Goal: Task Accomplishment & Management: Complete application form

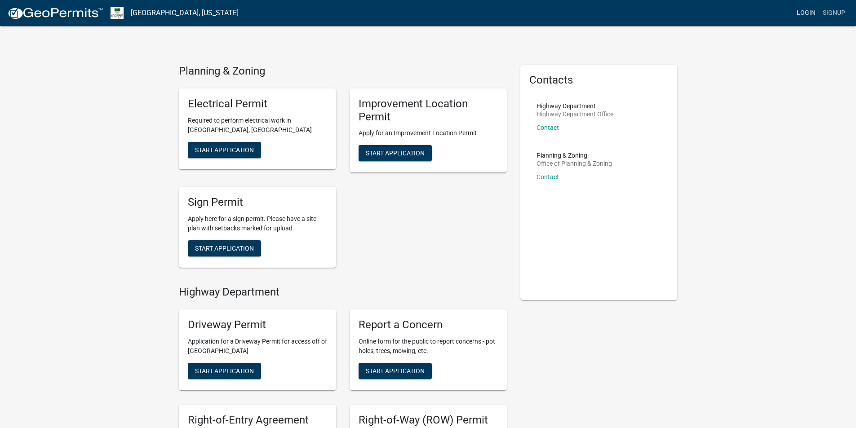
click at [795, 10] on link "Login" at bounding box center [806, 12] width 26 height 17
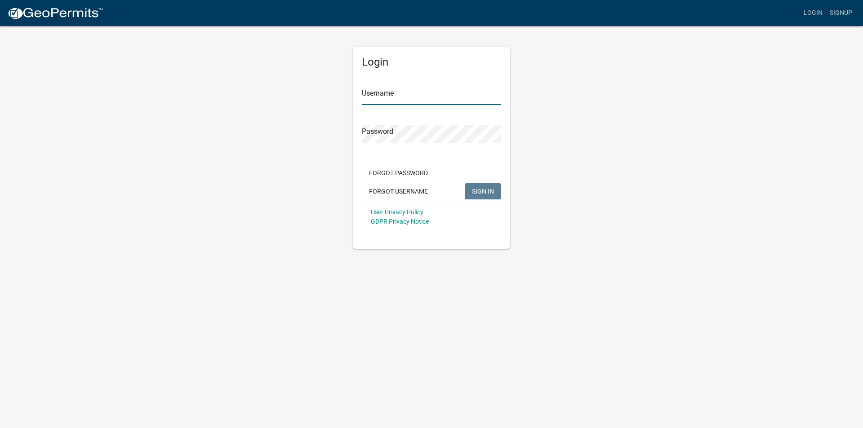
type input "bryantssteelbuildings"
click at [476, 189] on span "SIGN IN" at bounding box center [483, 190] width 22 height 7
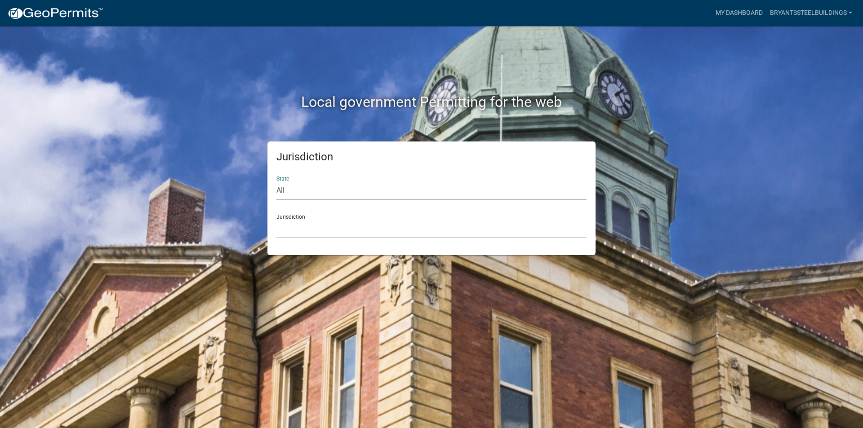
drag, startPoint x: 354, startPoint y: 199, endPoint x: 351, endPoint y: 193, distance: 6.0
click at [352, 195] on select "All [US_STATE] [US_STATE] [US_STATE] [US_STATE] [US_STATE] [US_STATE] [US_STATE…" at bounding box center [431, 191] width 310 height 18
select select "[US_STATE]"
click at [276, 182] on select "All [US_STATE] [US_STATE] [US_STATE] [US_STATE] [US_STATE] [US_STATE] [US_STATE…" at bounding box center [431, 191] width 310 height 18
click at [326, 210] on div "Jurisdiction City of [GEOGRAPHIC_DATA], [US_STATE] City of [GEOGRAPHIC_DATA], […" at bounding box center [431, 222] width 310 height 31
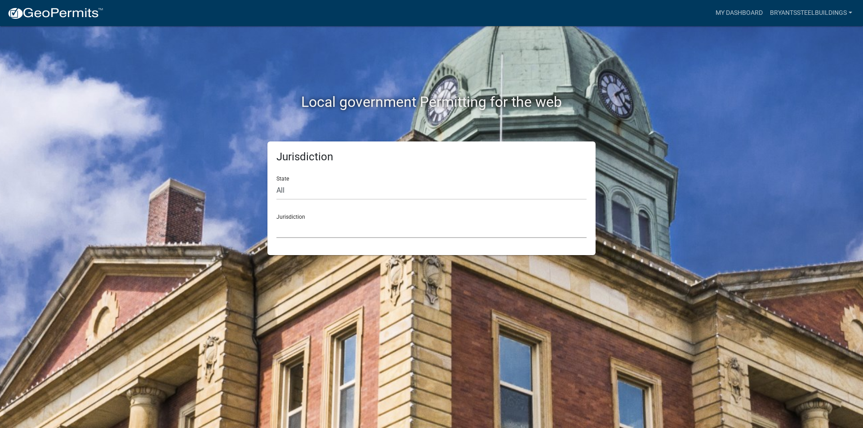
click at [321, 225] on select "City of [GEOGRAPHIC_DATA], [US_STATE] City of [GEOGRAPHIC_DATA], [US_STATE] Cit…" at bounding box center [431, 229] width 310 height 18
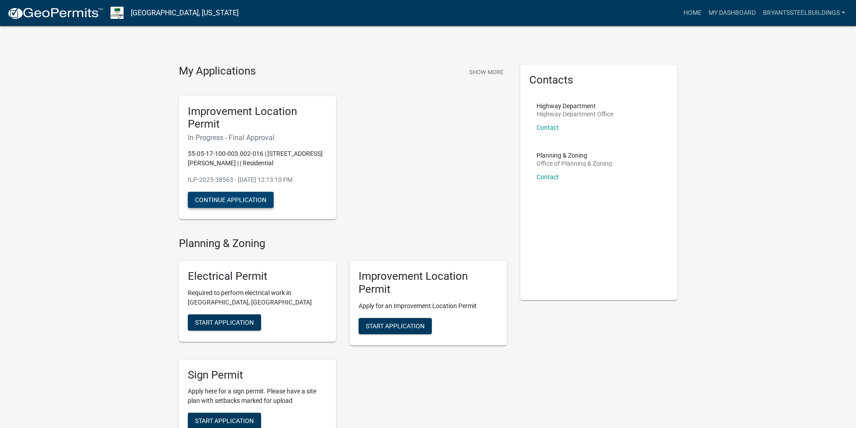
click at [246, 197] on button "Continue Application" at bounding box center [231, 200] width 86 height 16
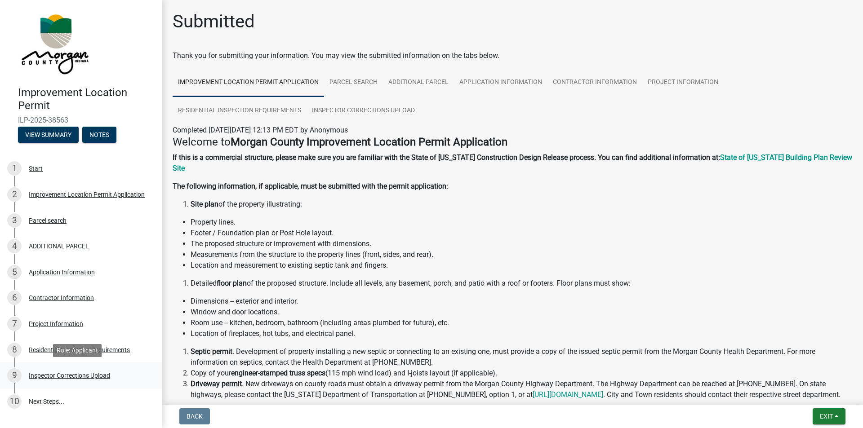
click at [101, 378] on div "Inspector Corrections Upload" at bounding box center [69, 376] width 81 height 6
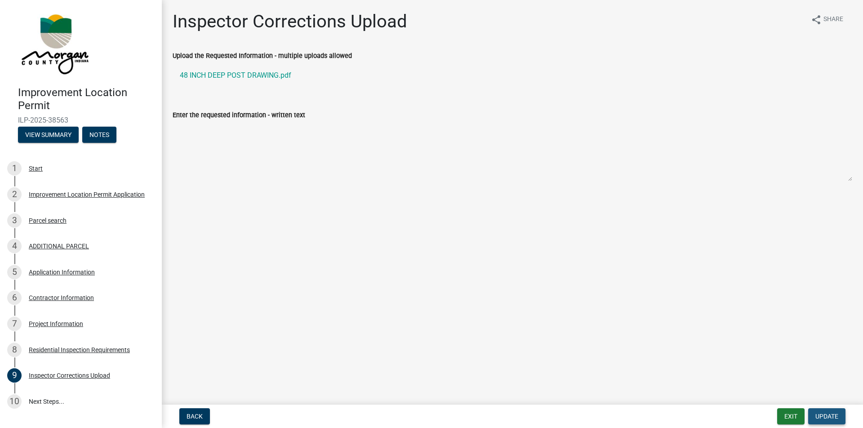
click at [836, 415] on span "Update" at bounding box center [826, 416] width 23 height 7
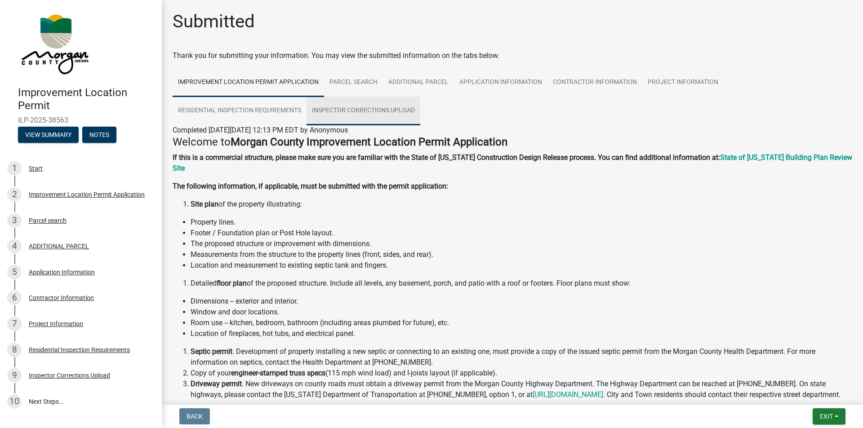
click at [374, 111] on link "Inspector Corrections Upload" at bounding box center [364, 111] width 114 height 29
